Goal: Information Seeking & Learning: Learn about a topic

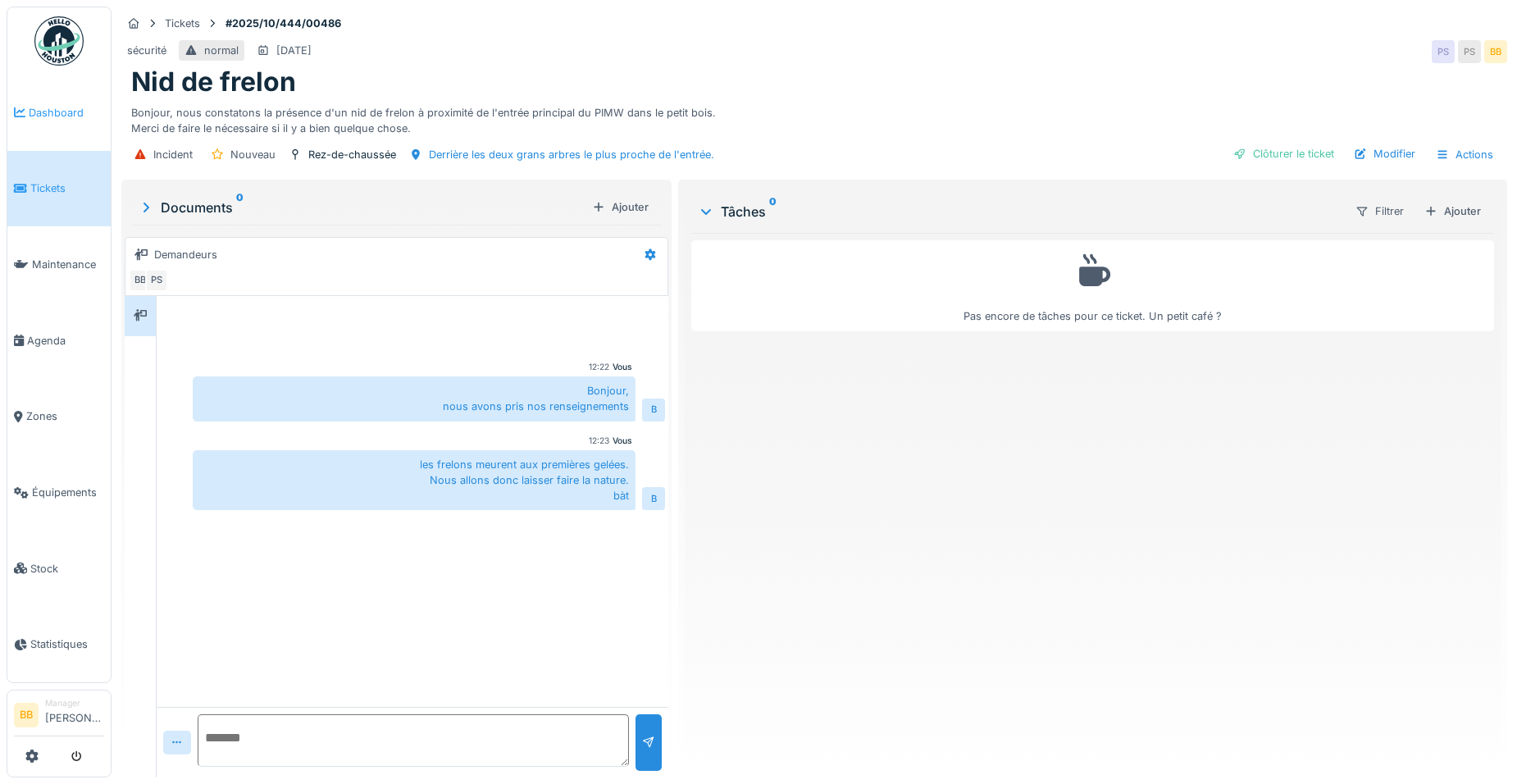
click at [67, 106] on span "Dashboard" at bounding box center [66, 113] width 75 height 16
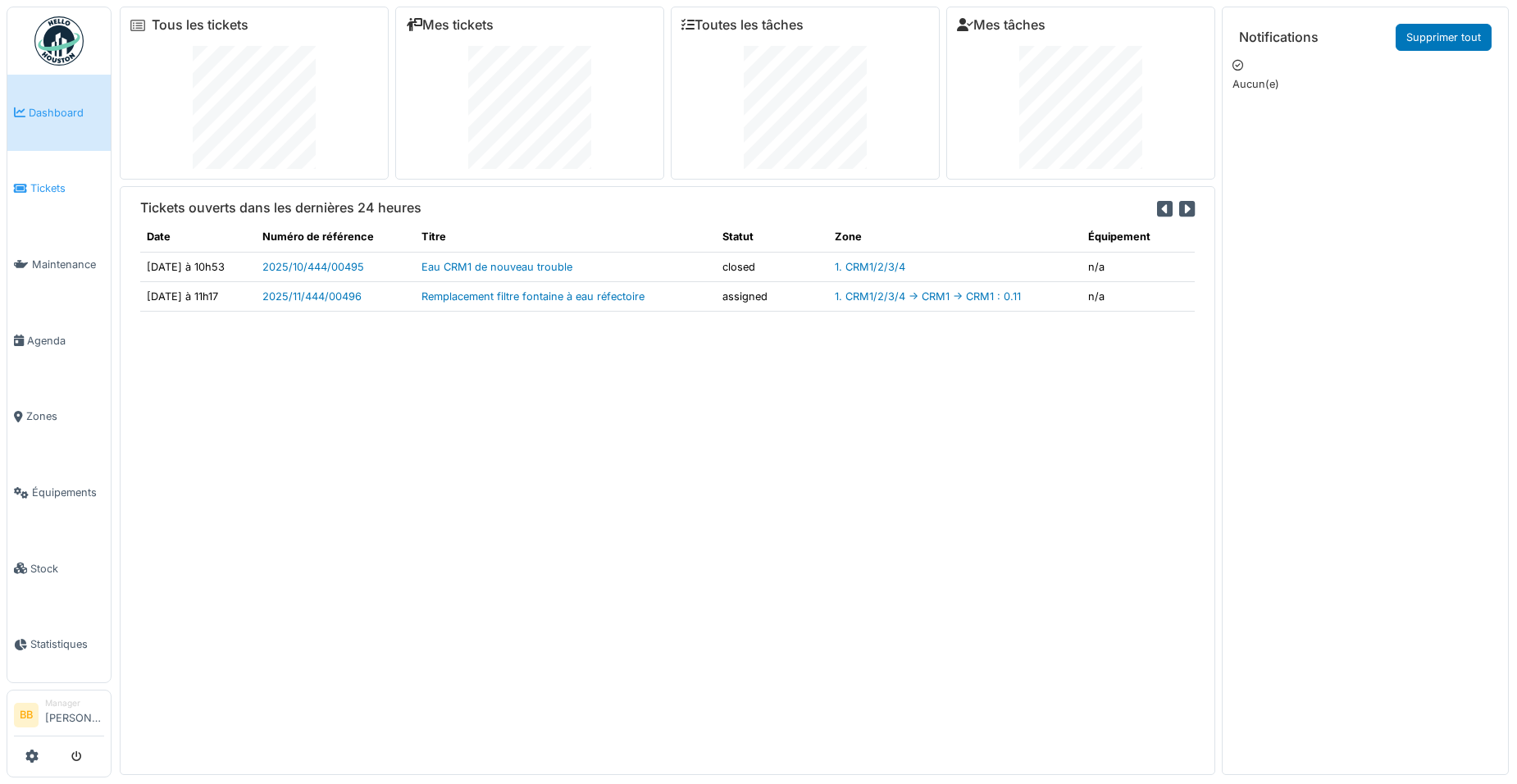
click at [56, 191] on span "Tickets" at bounding box center [67, 188] width 74 height 16
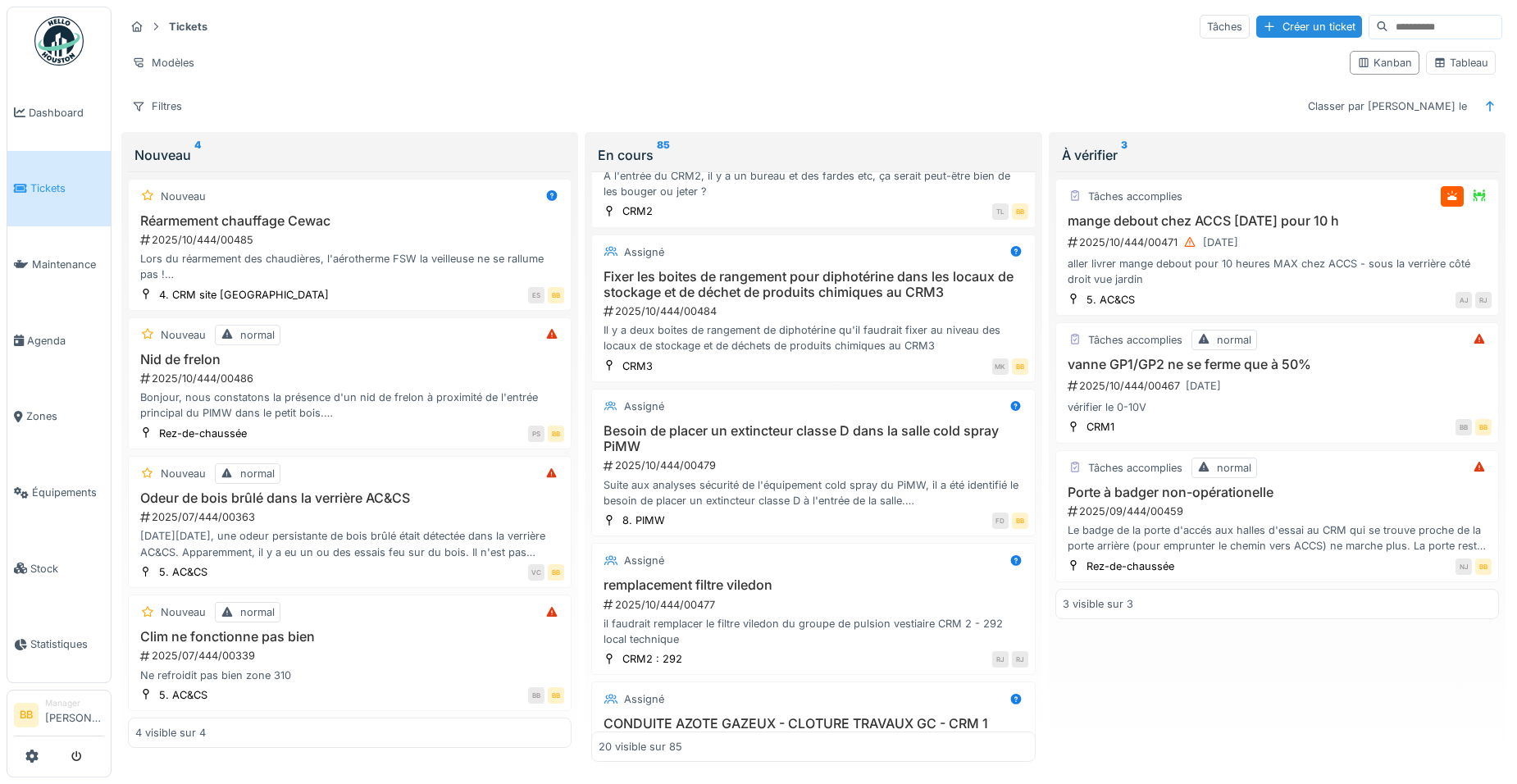
scroll to position [820, 0]
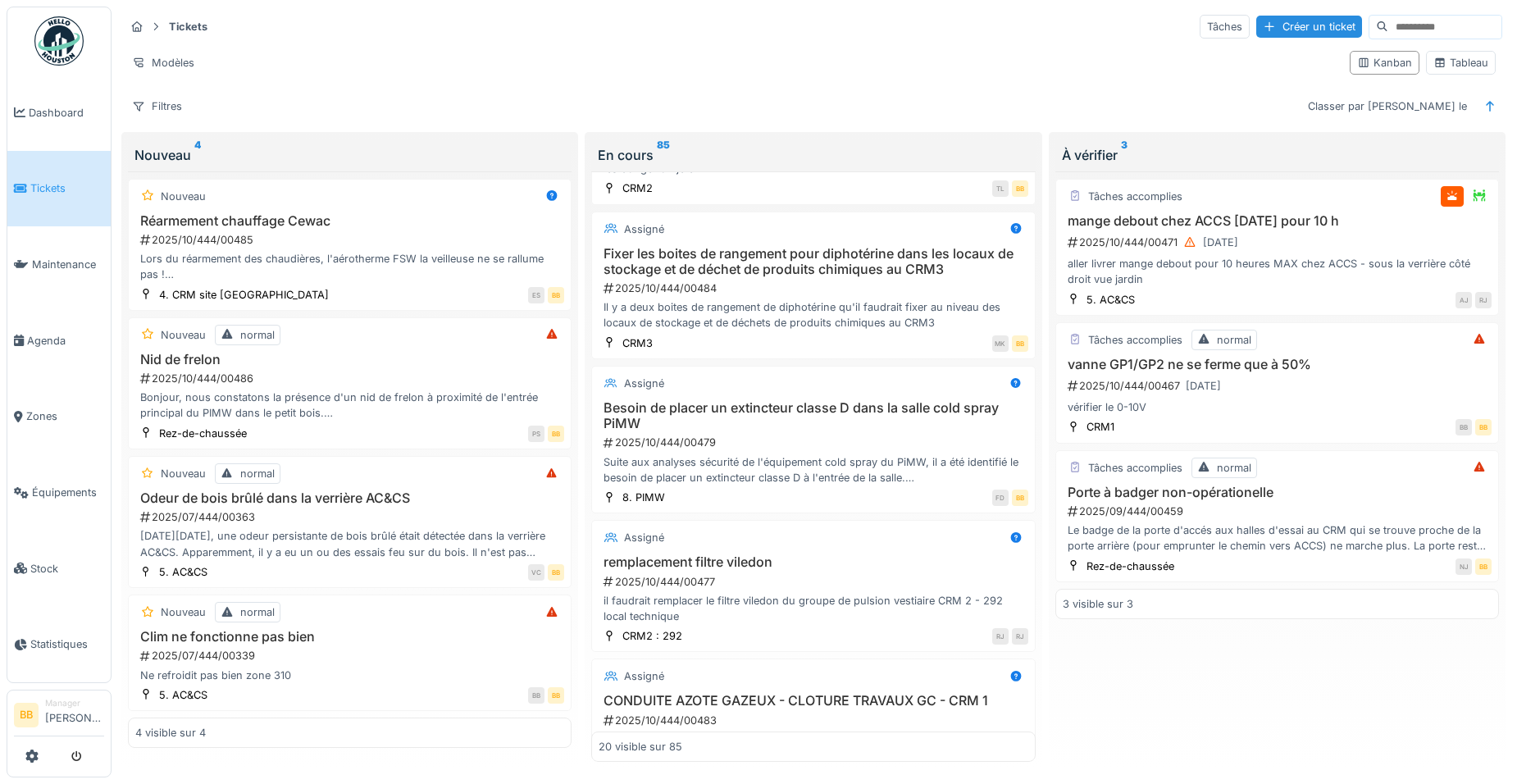
click at [726, 410] on h3 "Besoin de placer un extincteur classe D dans la salle cold spray PiMW" at bounding box center [813, 416] width 429 height 31
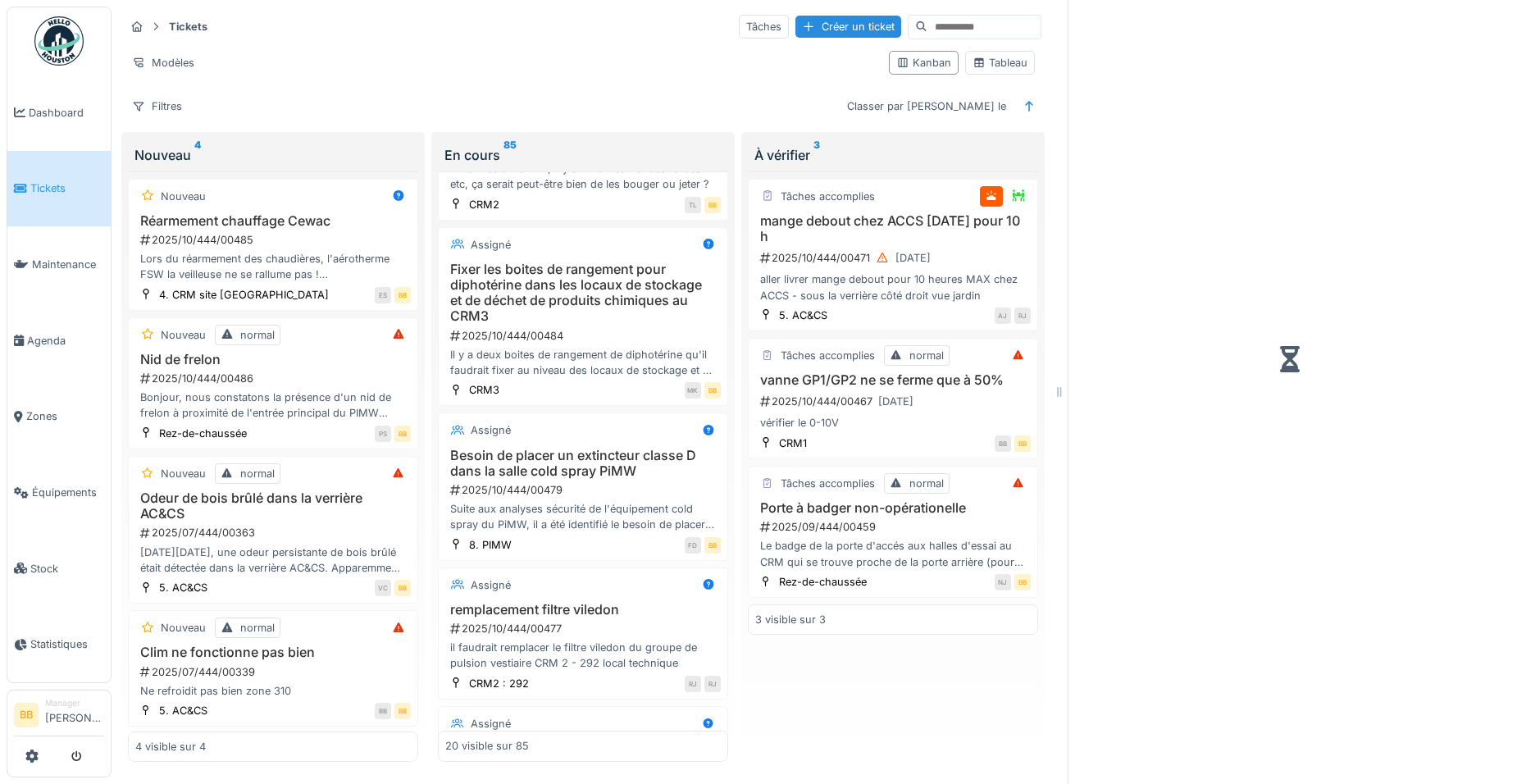
scroll to position [836, 0]
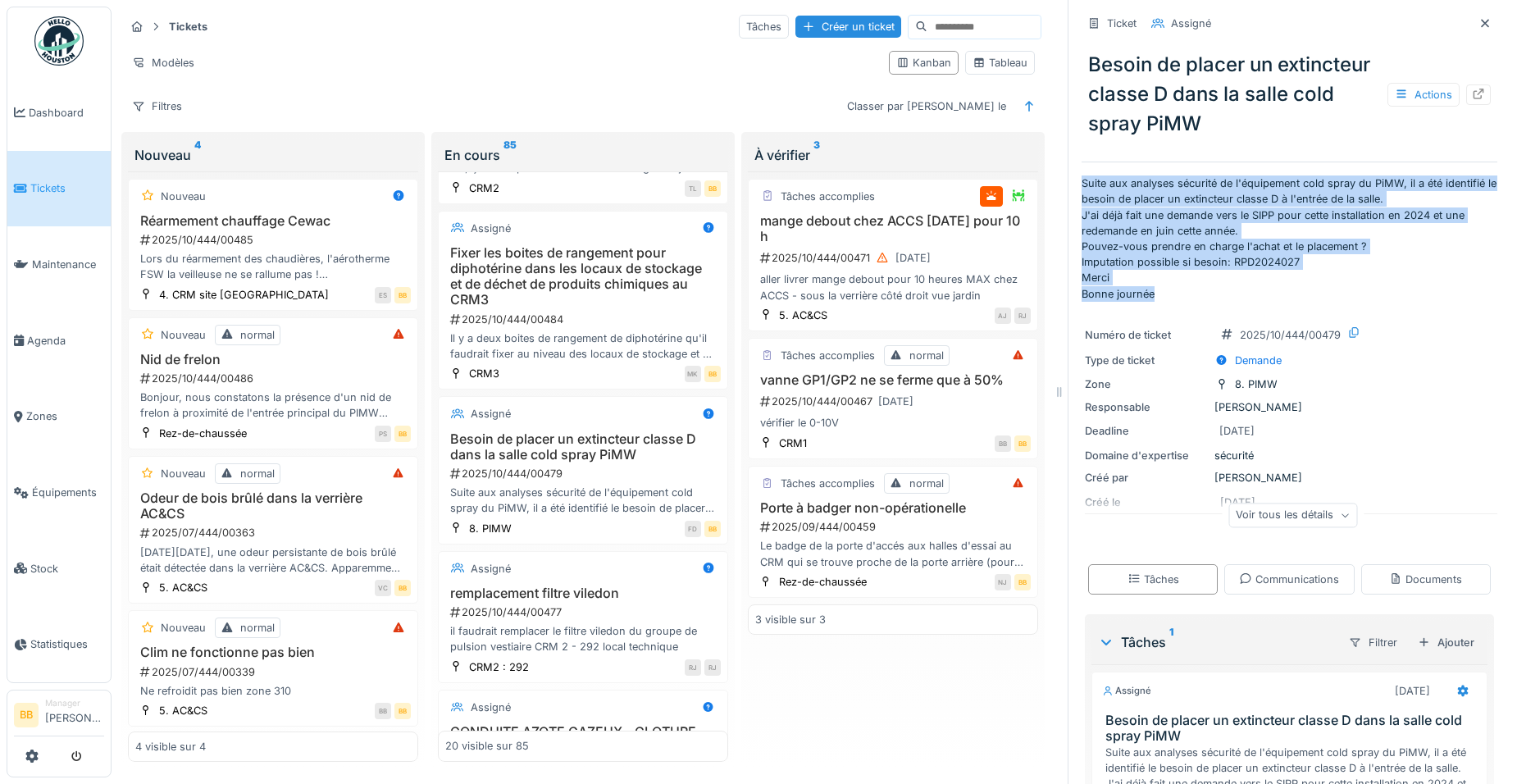
drag, startPoint x: 1156, startPoint y: 297, endPoint x: 1059, endPoint y: 186, distance: 147.4
click at [1067, 186] on div "Ticket Assigné Besoin de placer un extincteur classe D dans la salle cold spray…" at bounding box center [1288, 392] width 442 height 784
drag, startPoint x: 1059, startPoint y: 186, endPoint x: 1128, endPoint y: 215, distance: 74.8
copy p "Suite aux analyses sécurité de l'équipement cold spray du PiMW, il a été identi…"
